Goal: Find specific page/section: Find specific page/section

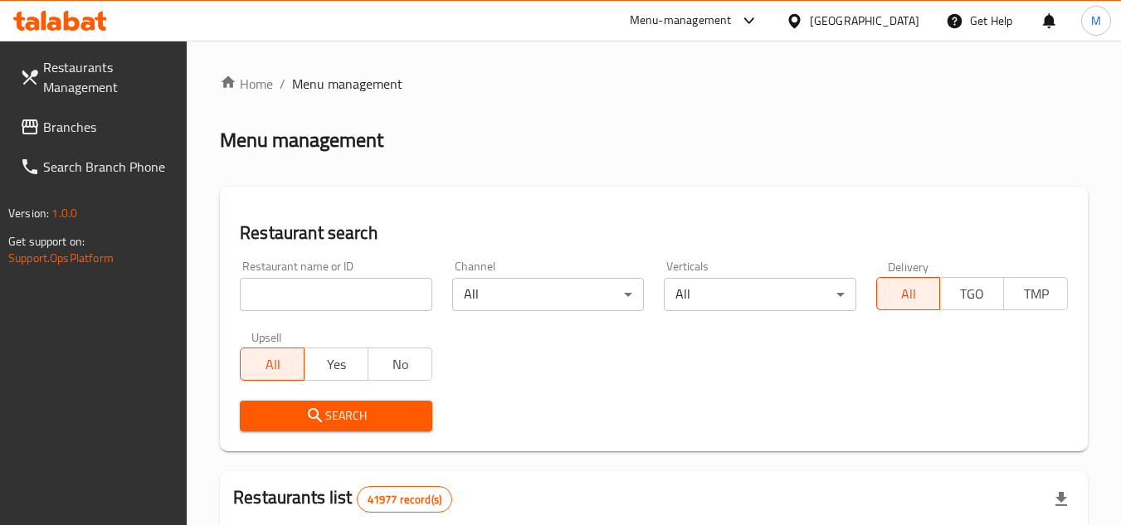
click at [104, 120] on span "Branches" at bounding box center [108, 127] width 131 height 20
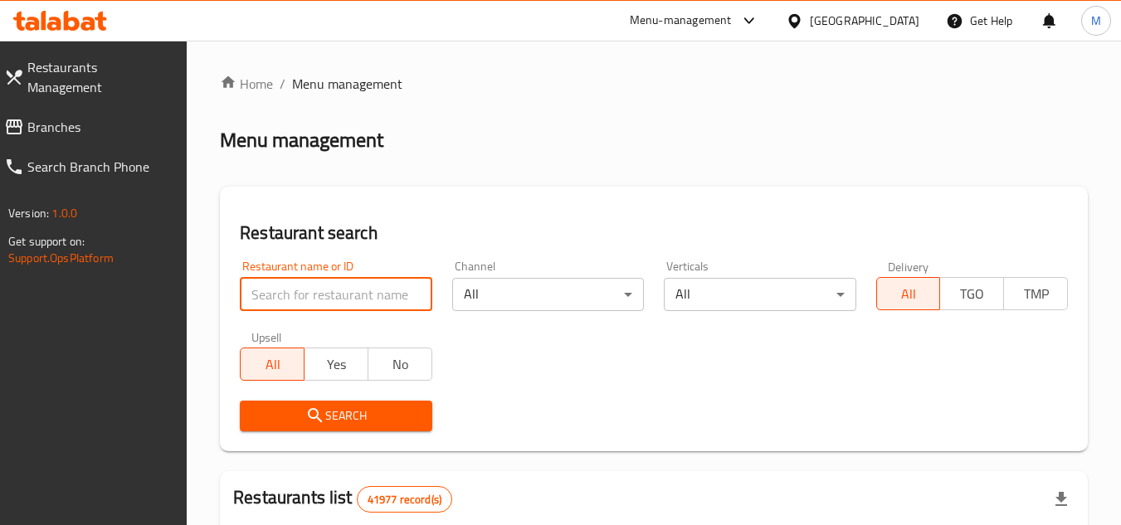
click at [394, 291] on input "search" at bounding box center [336, 294] width 192 height 33
paste input "707758"
type input "707758"
click button "Search" at bounding box center [336, 416] width 192 height 31
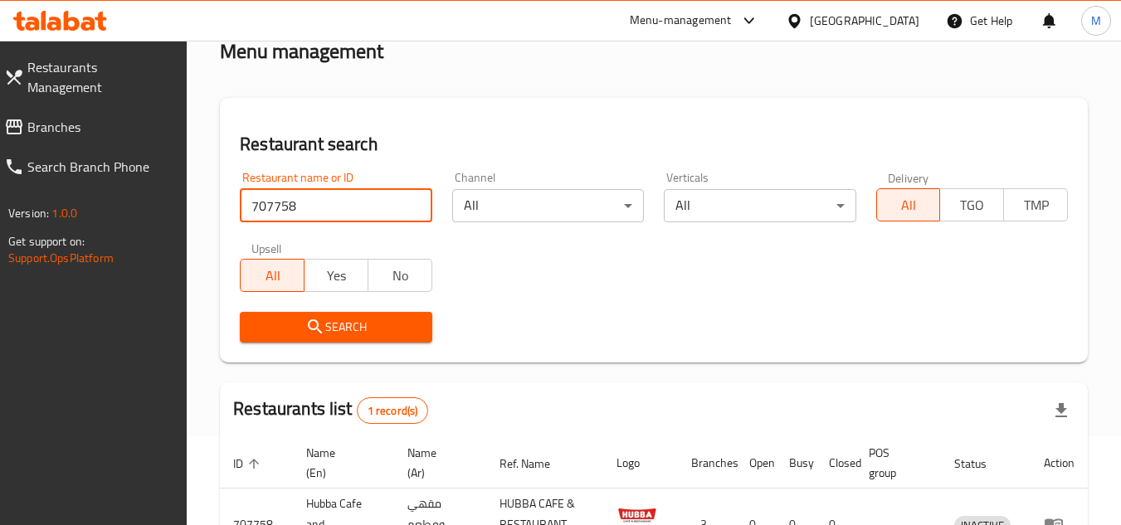
scroll to position [215, 0]
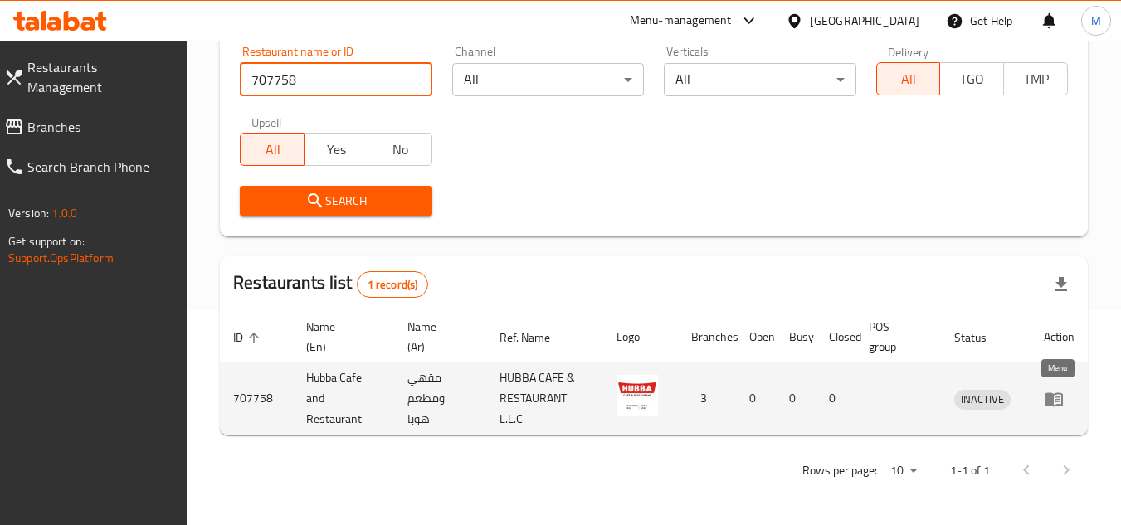
click at [1046, 400] on icon "enhanced table" at bounding box center [1054, 400] width 18 height 14
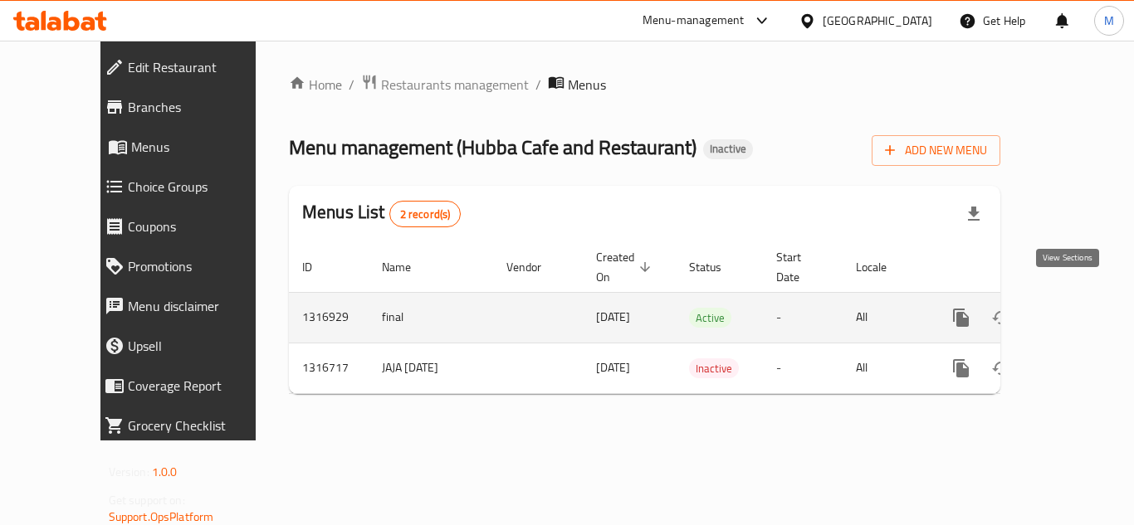
click at [1071, 308] on icon "enhanced table" at bounding box center [1081, 318] width 20 height 20
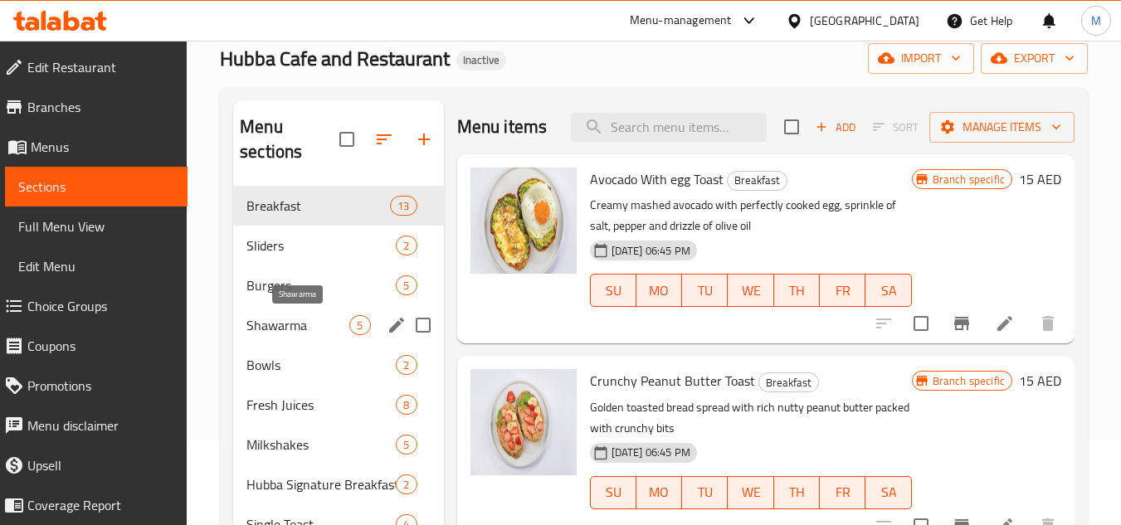
scroll to position [249, 0]
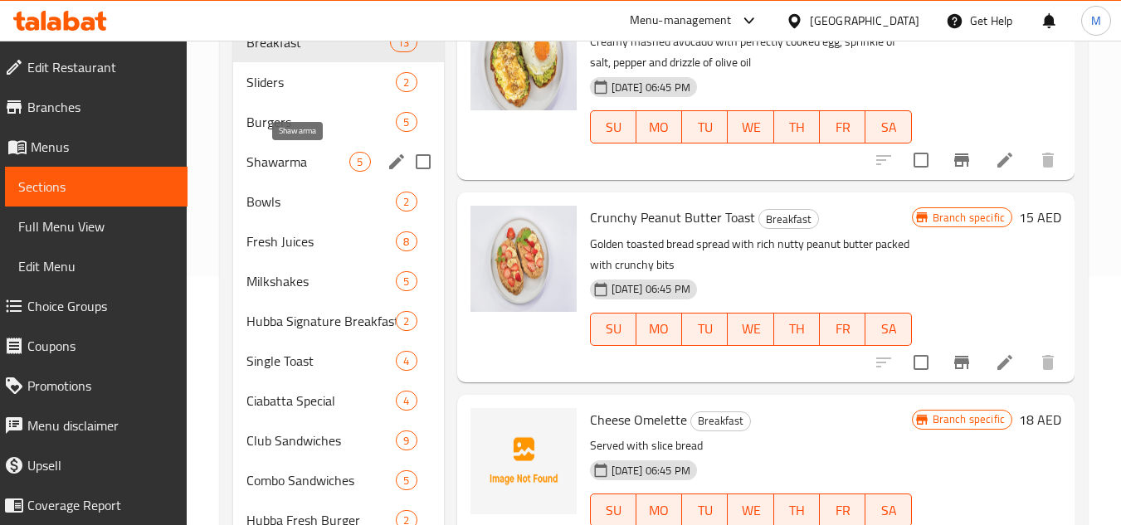
click at [297, 165] on span "Shawarma" at bounding box center [297, 162] width 103 height 20
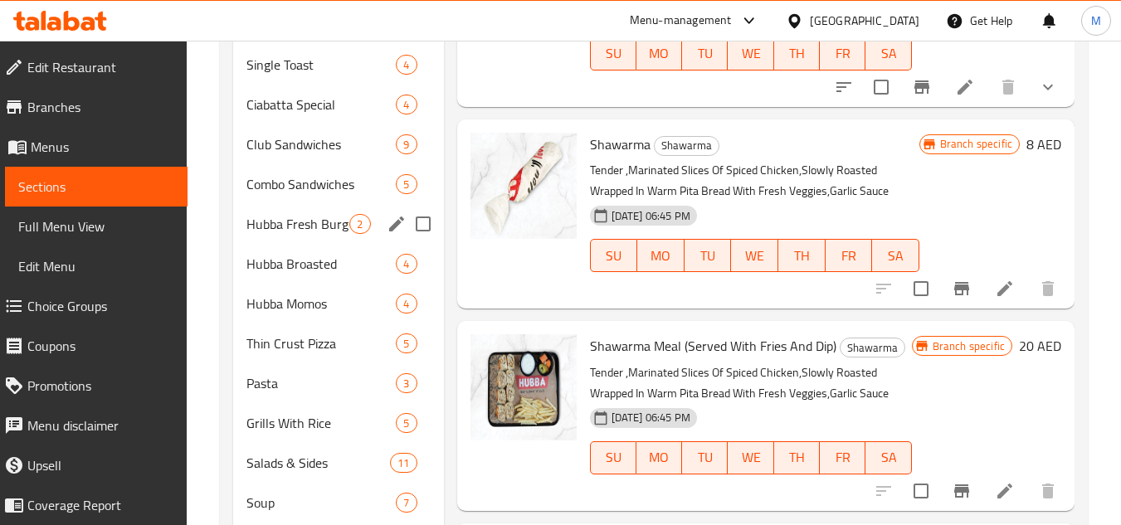
scroll to position [581, 0]
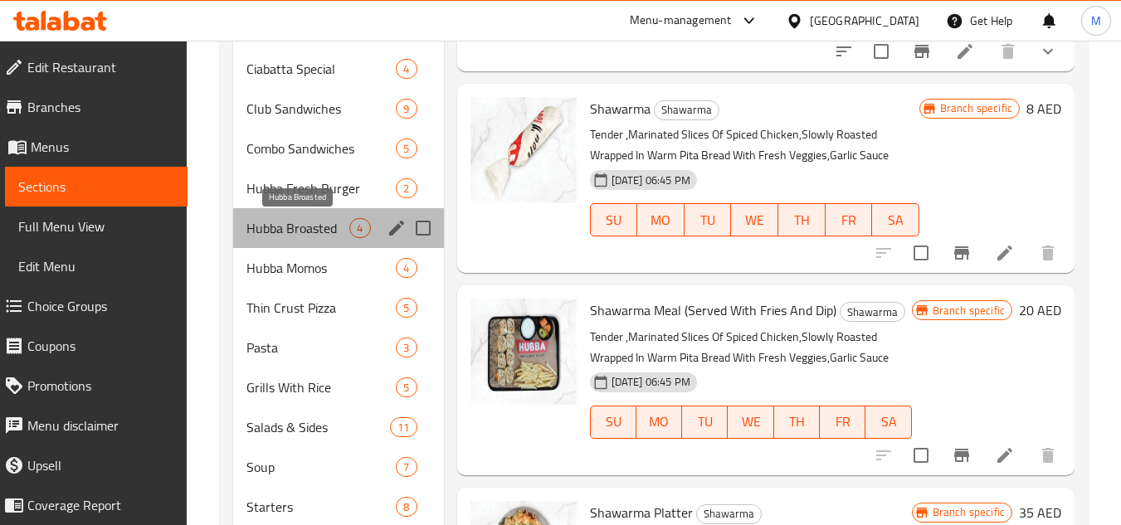
click at [310, 227] on span "Hubba Broasted" at bounding box center [297, 228] width 103 height 20
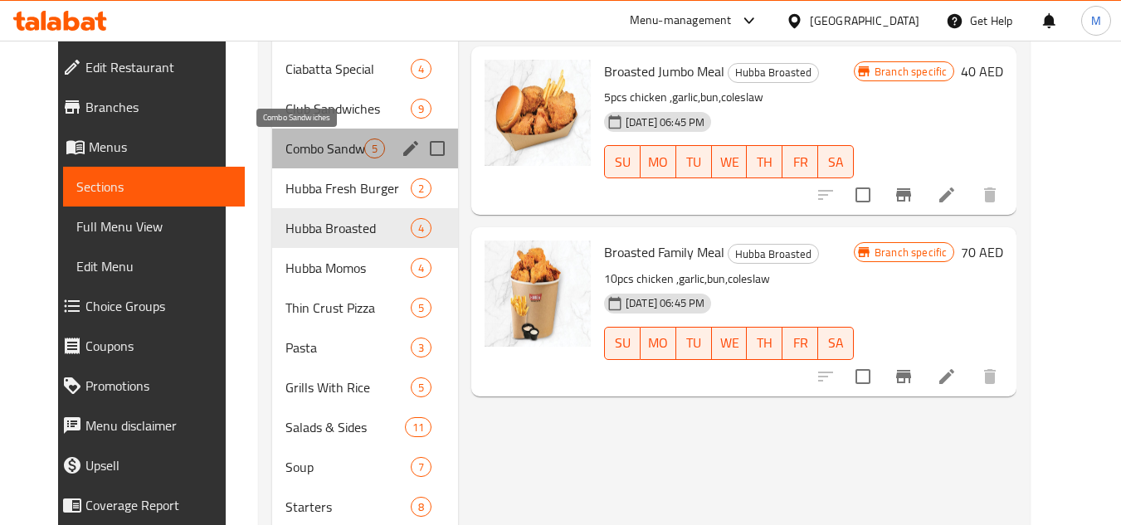
click at [302, 156] on span "Combo Sandwiches" at bounding box center [324, 149] width 79 height 20
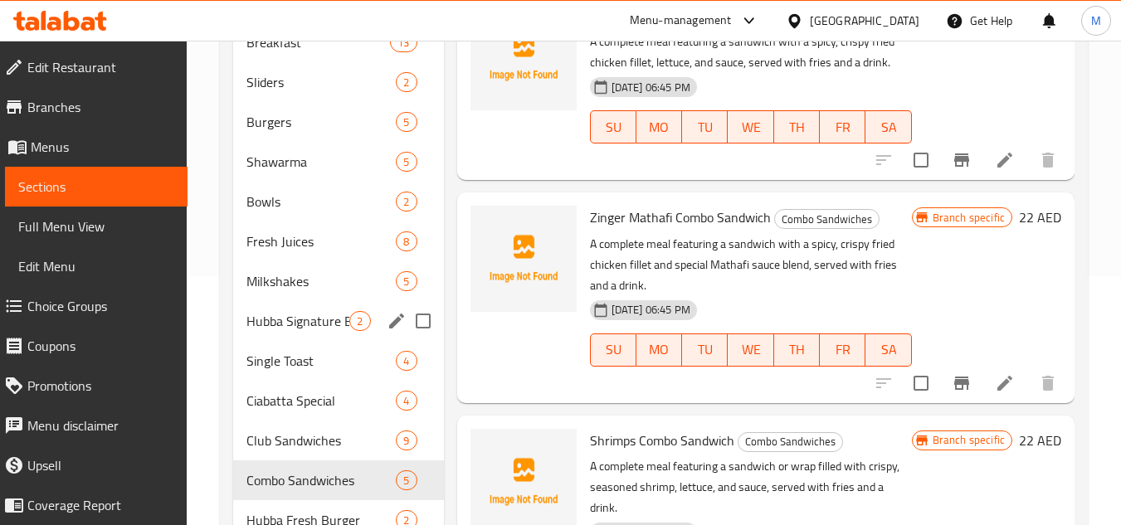
scroll to position [747, 0]
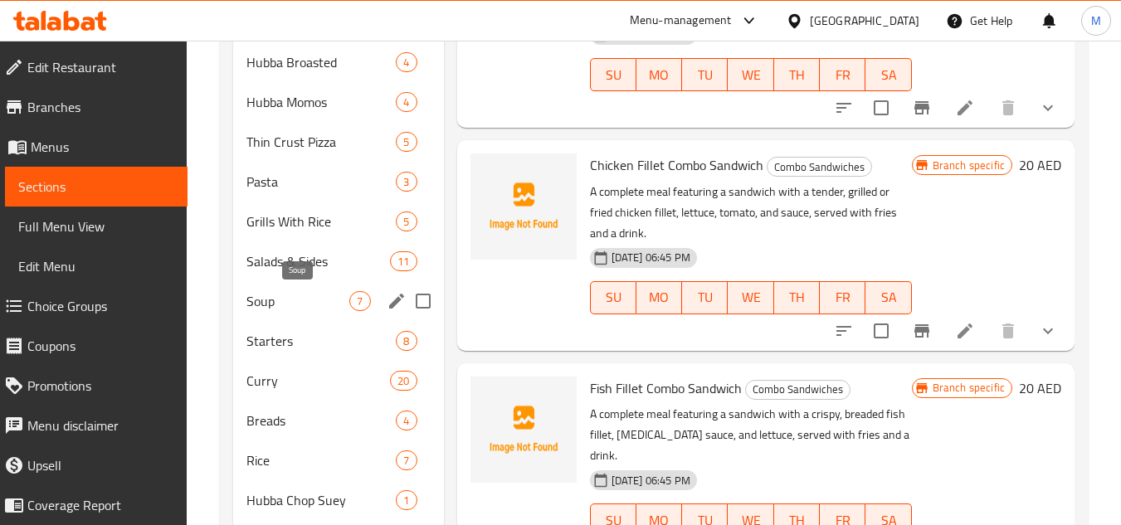
click at [287, 301] on span "Soup" at bounding box center [297, 301] width 103 height 20
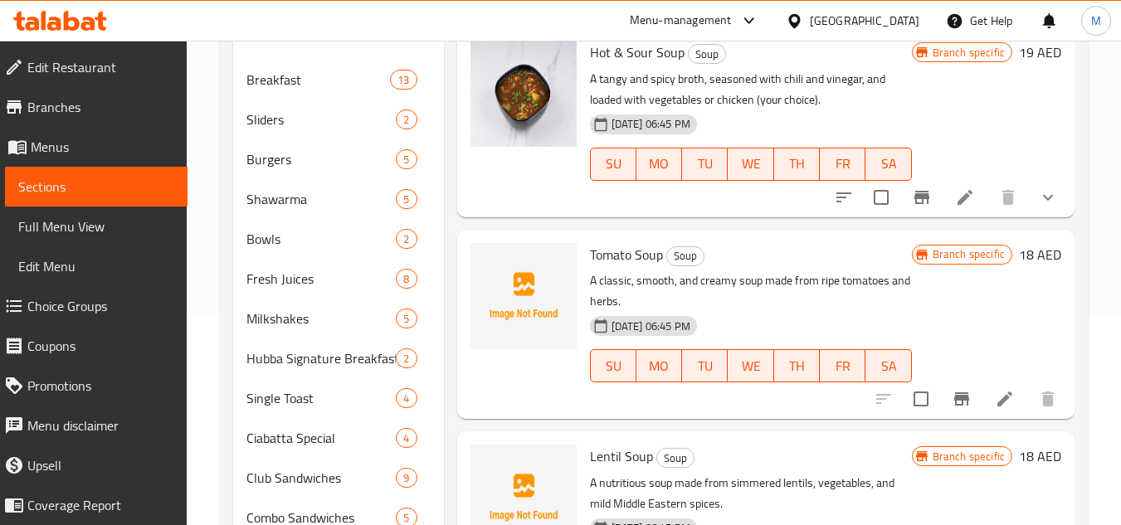
scroll to position [249, 0]
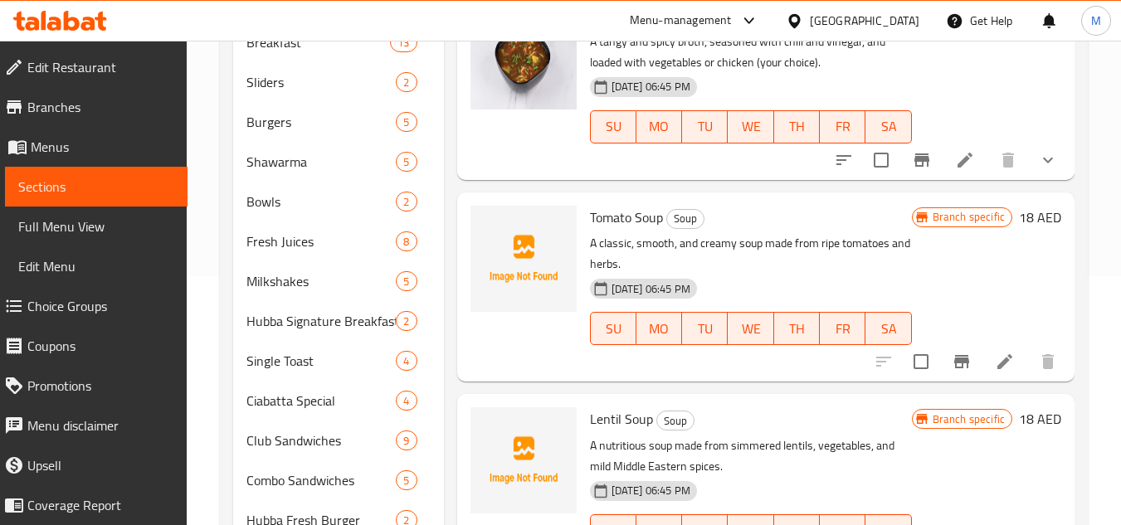
click at [66, 23] on icon at bounding box center [72, 21] width 16 height 20
